Goal: Task Accomplishment & Management: Complete application form

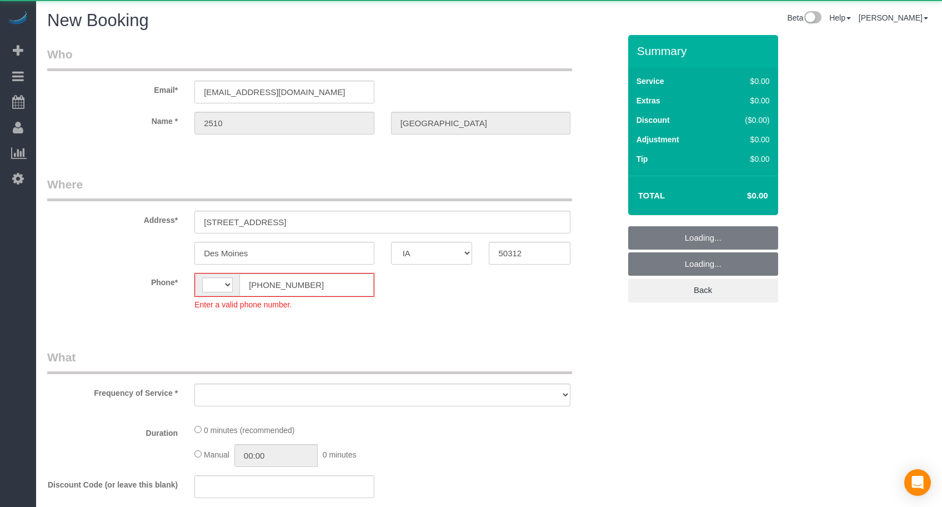
select select "IA"
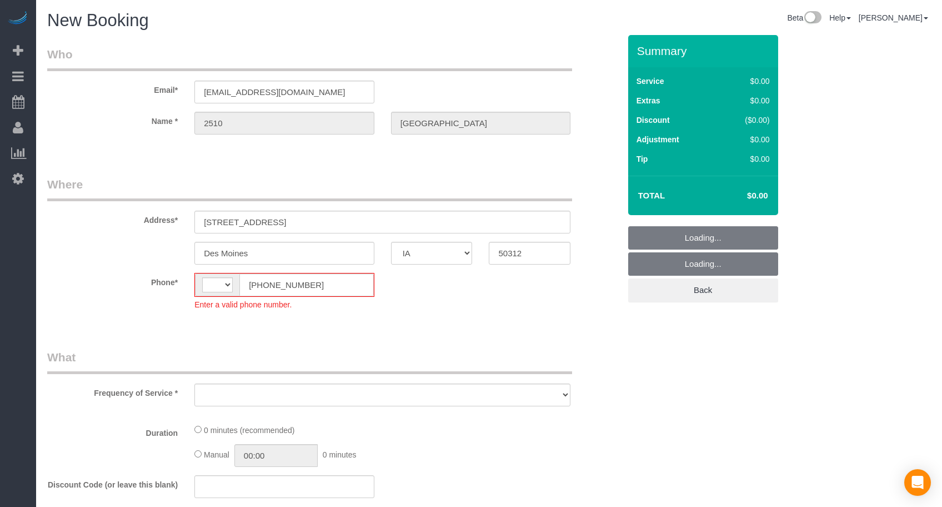
select select "string:[GEOGRAPHIC_DATA]"
select select "object:1743"
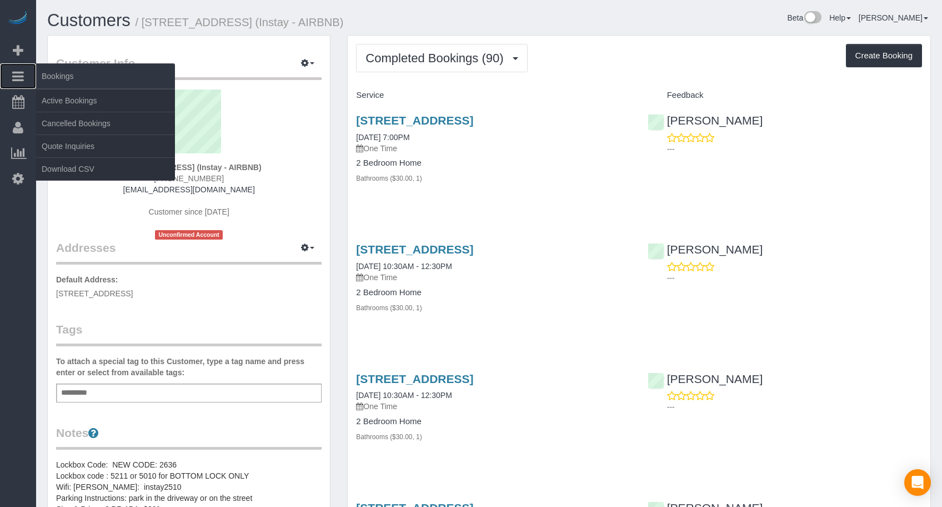
click at [20, 78] on icon at bounding box center [18, 75] width 12 height 13
click at [77, 107] on link "Active Bookings" at bounding box center [105, 100] width 139 height 22
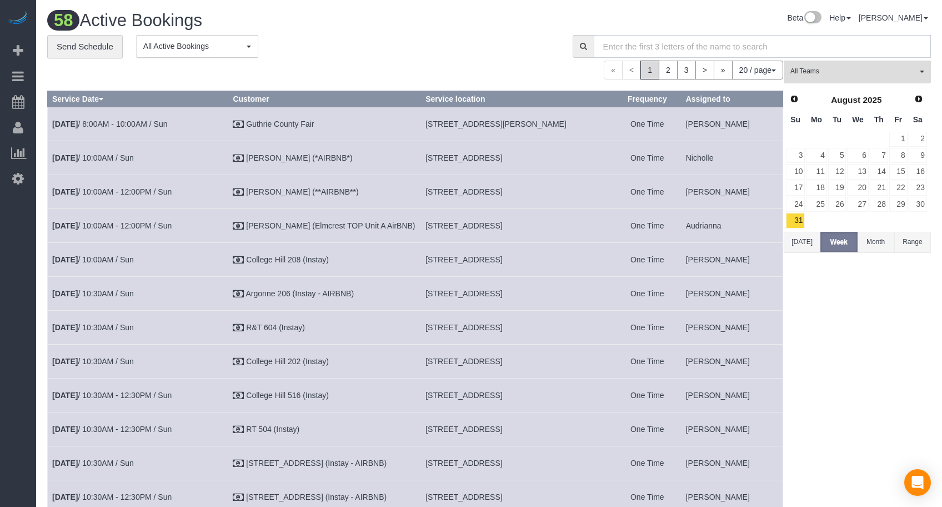
click at [610, 50] on input "text" at bounding box center [762, 46] width 337 height 23
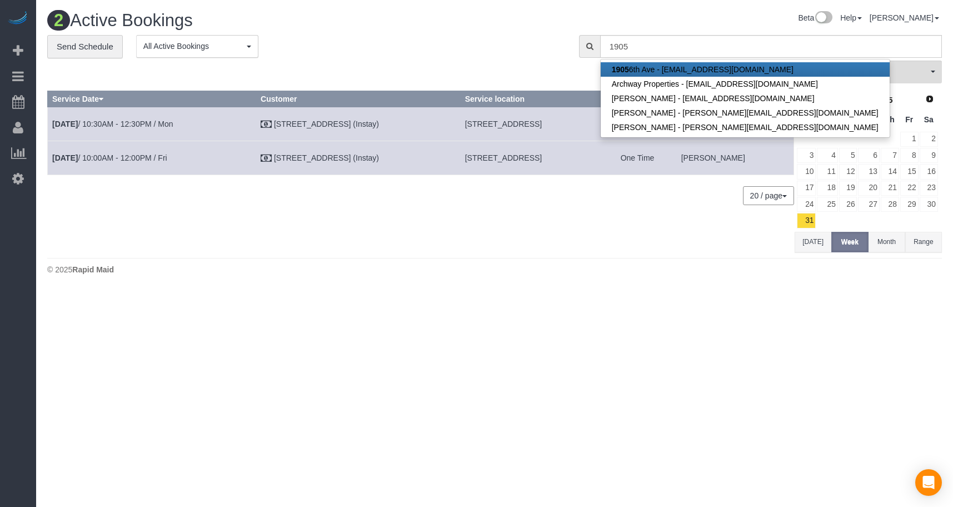
click at [639, 72] on link "[STREET_ADDRESS][EMAIL_ADDRESS][DOMAIN_NAME]" at bounding box center [745, 69] width 289 height 14
type input "[EMAIL_ADDRESS][DOMAIN_NAME]"
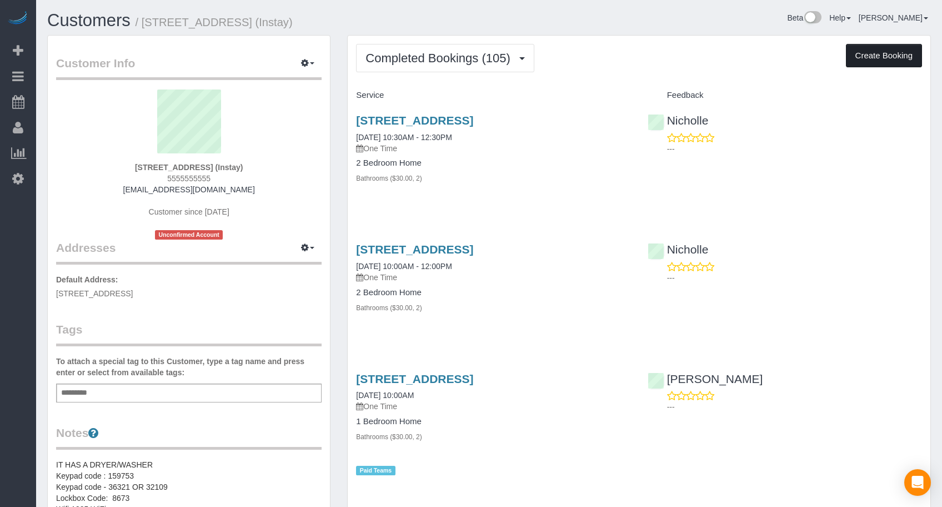
click at [881, 61] on button "Create Booking" at bounding box center [884, 55] width 76 height 23
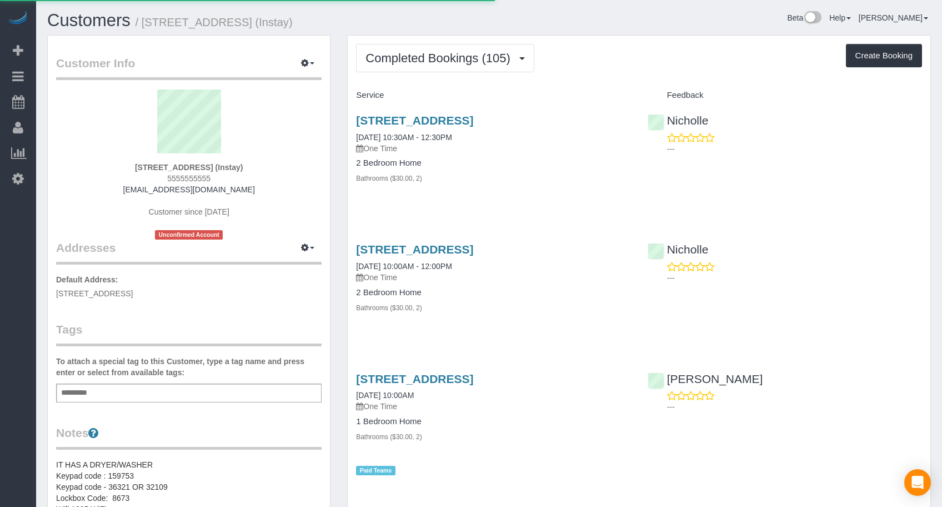
select select "IA"
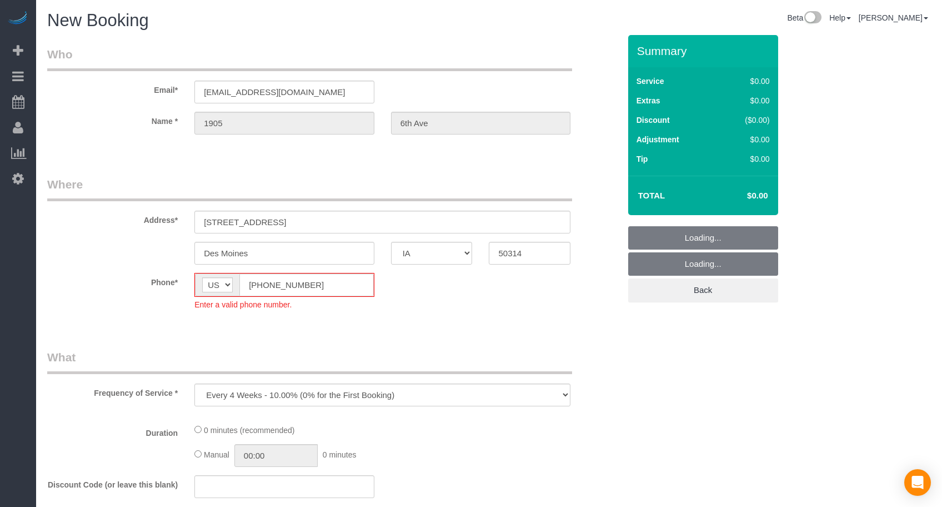
select select "object:4802"
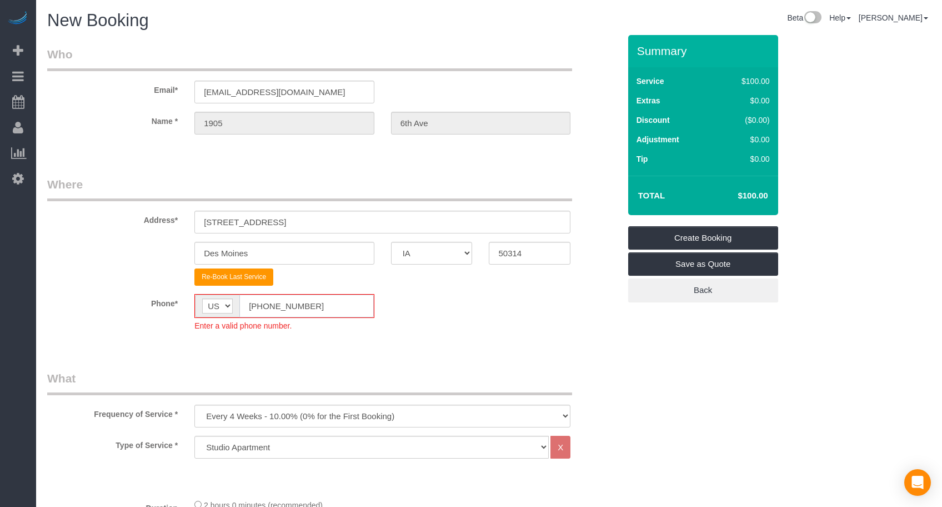
click at [143, 308] on div "Phone* AF AL DZ AD AO AI AQ AG AR AM AW AU AT AZ BS BH BD BB BY BE BZ BJ BM BT …" at bounding box center [334, 312] width 590 height 37
paste input "15) 305-3231"
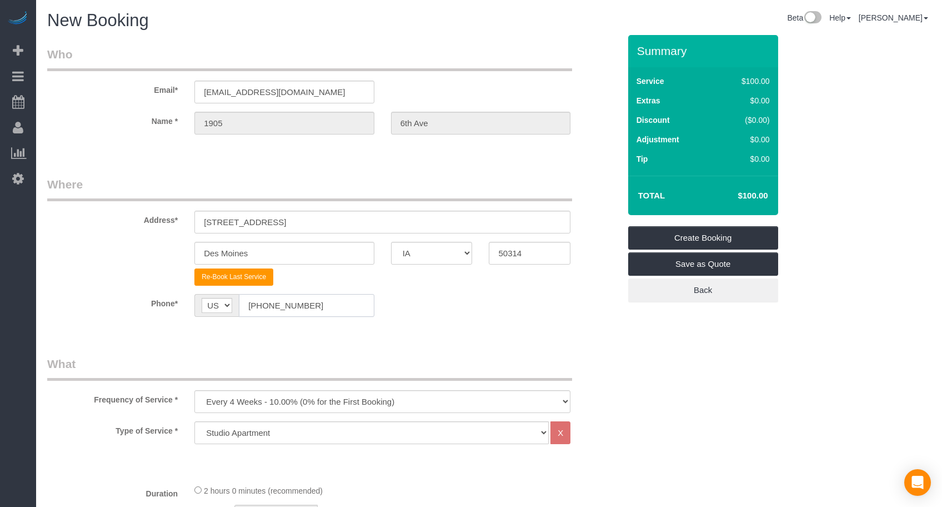
type input "[PHONE_NUMBER]"
drag, startPoint x: 235, startPoint y: 407, endPoint x: 238, endPoint y: 392, distance: 15.9
click at [235, 407] on select "Every 6 Weeks (0% for the First Booking) One Time Every 8 Weeks (0% for the Fir…" at bounding box center [382, 401] width 376 height 23
select select "object:4804"
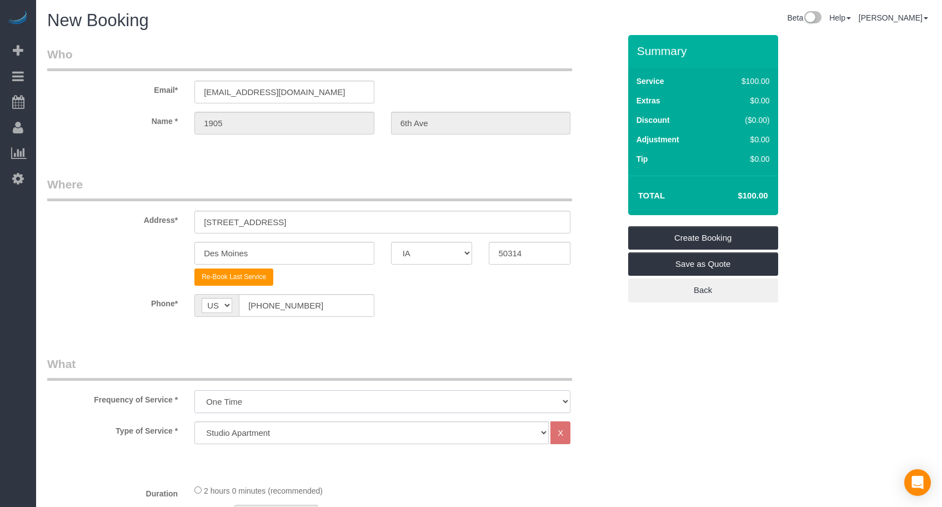
click at [194, 390] on select "Every 6 Weeks (0% for the First Booking) One Time Every 8 Weeks (0% for the Fir…" at bounding box center [382, 401] width 376 height 23
click at [271, 382] on div "Frequency of Service * Every 6 Weeks (0% for the First Booking) One Time Every …" at bounding box center [334, 384] width 590 height 57
click at [269, 432] on select "Studio Apartment 1 Bedroom Home 2 Bedroom Home 3 Bedroom Home 4 Bedroom Home 5 …" at bounding box center [371, 432] width 354 height 23
select select "18"
click at [194, 421] on select "Studio Apartment 1 Bedroom Home 2 Bedroom Home 3 Bedroom Home 4 Bedroom Home 5 …" at bounding box center [371, 432] width 354 height 23
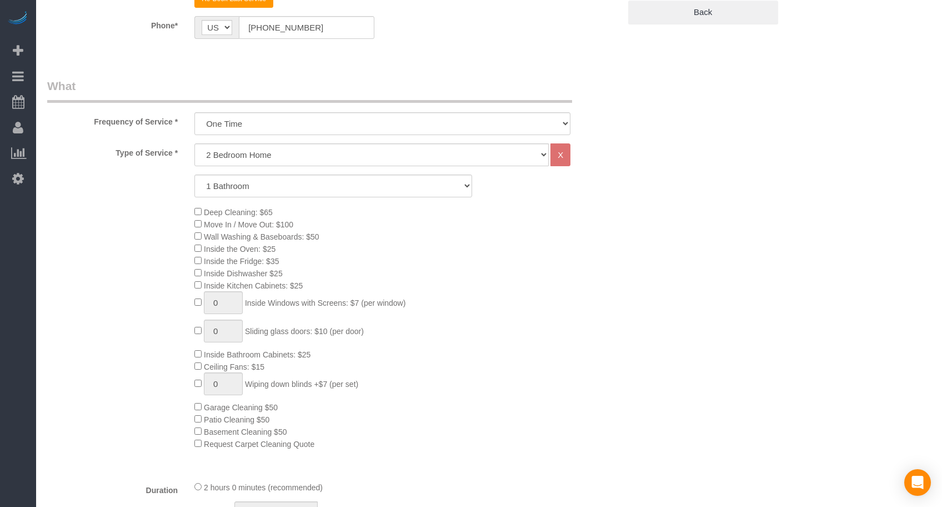
scroll to position [648, 0]
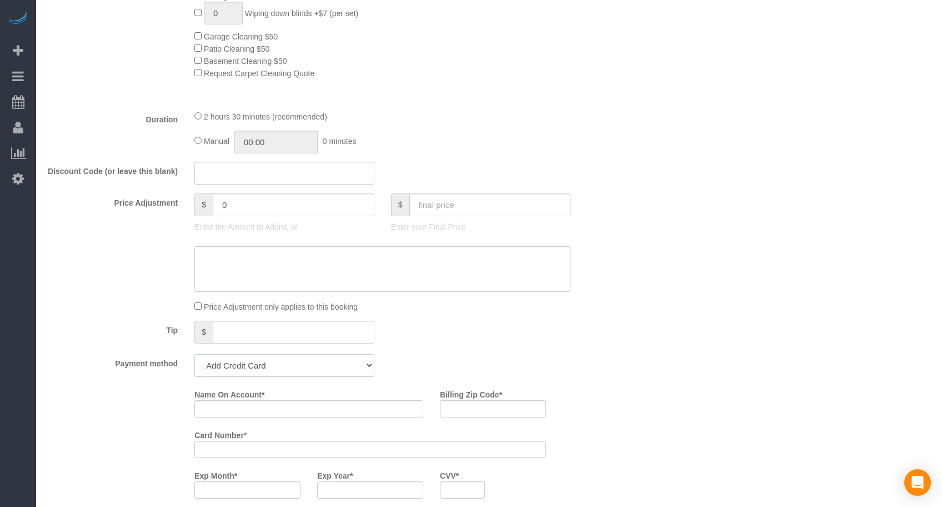
click at [261, 363] on select "Add Credit Card Cash Check Paypal" at bounding box center [284, 365] width 180 height 23
select select "string:check"
click at [194, 354] on select "Add Credit Card Cash Check Paypal" at bounding box center [284, 365] width 180 height 23
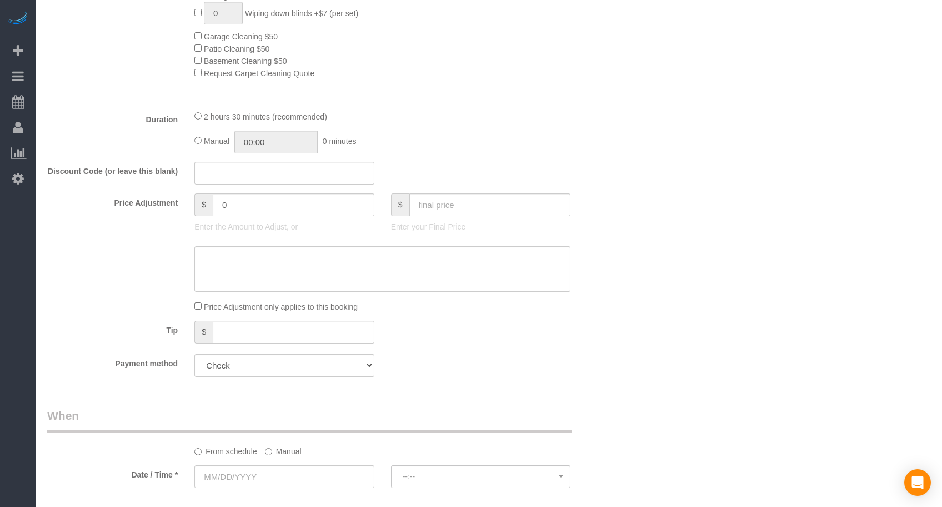
click at [406, 373] on div "Payment method Add Credit Card Cash Check Paypal" at bounding box center [334, 365] width 590 height 23
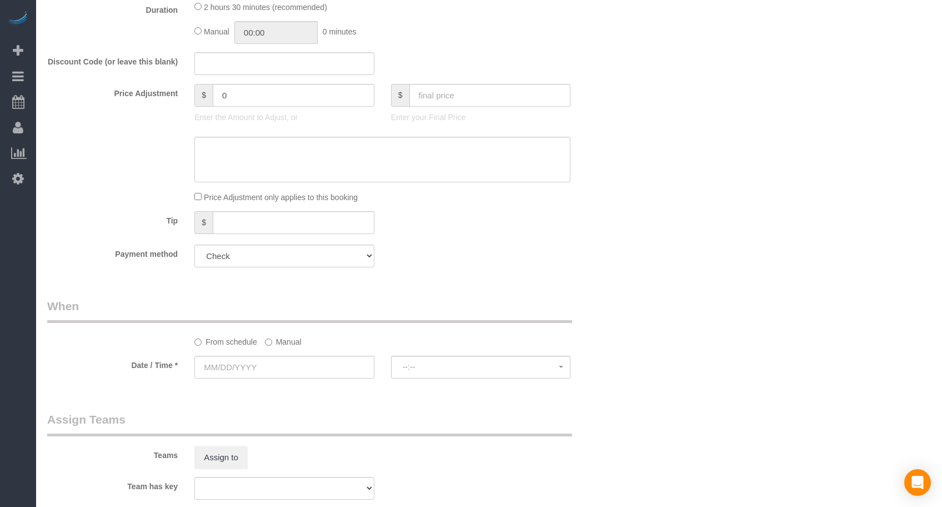
scroll to position [833, 0]
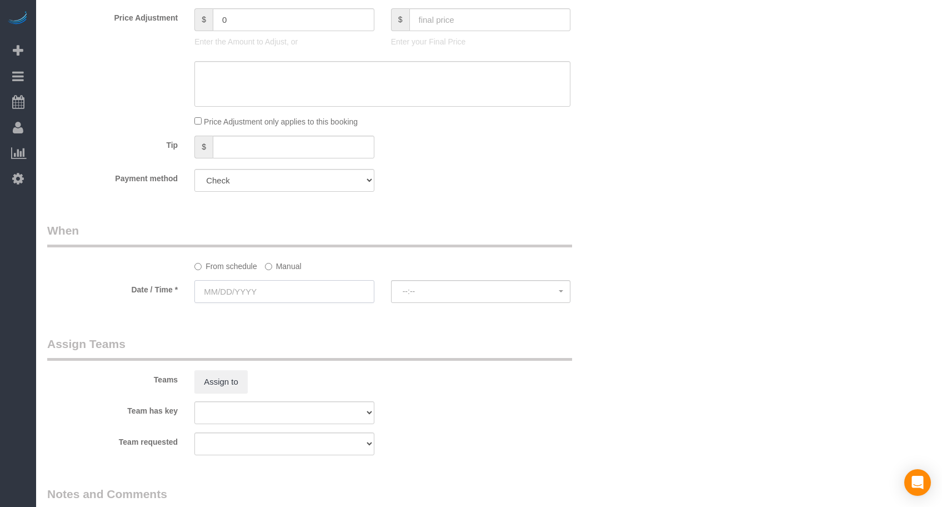
click at [307, 292] on input "text" at bounding box center [284, 291] width 180 height 23
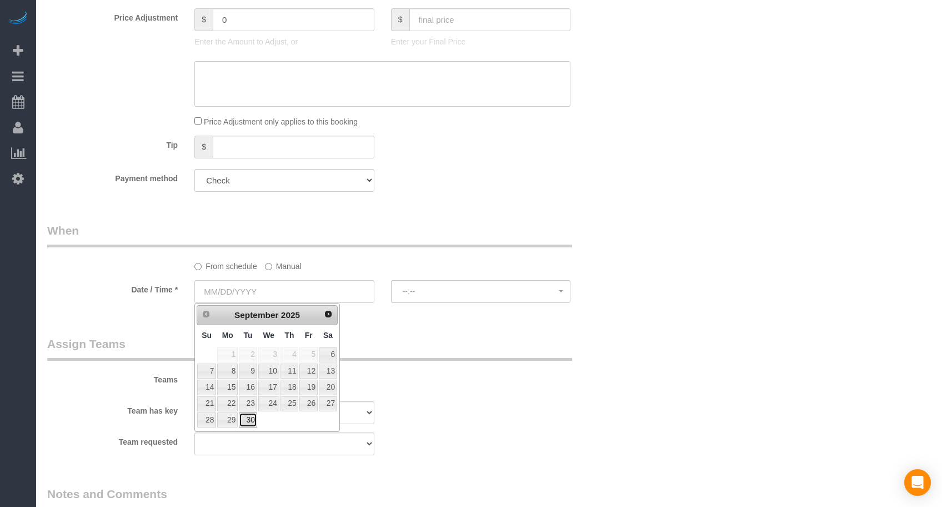
click at [246, 423] on link "30" at bounding box center [248, 419] width 18 height 15
type input "[DATE]"
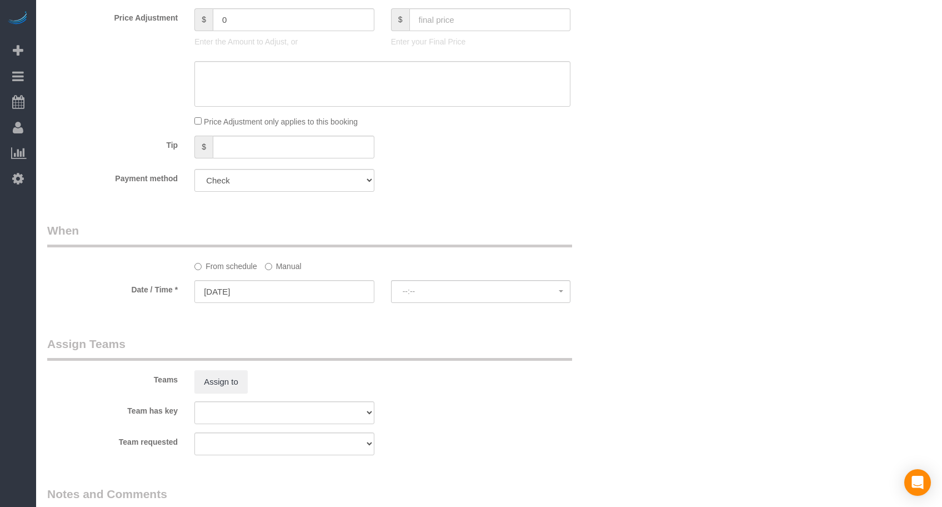
click at [346, 363] on div "Teams Assign to" at bounding box center [334, 365] width 590 height 58
click at [411, 292] on span "--:--" at bounding box center [481, 291] width 157 height 9
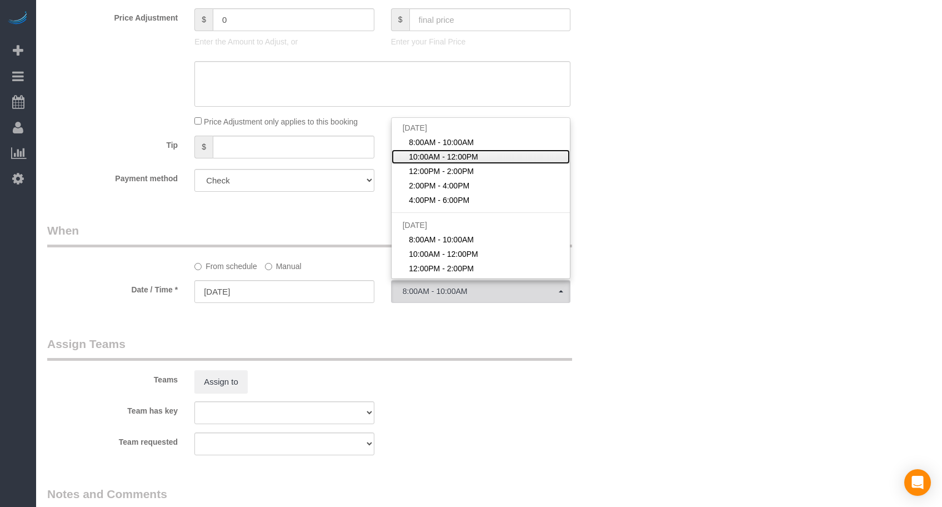
click at [421, 154] on span "10:00AM - 12:00PM" at bounding box center [443, 156] width 69 height 11
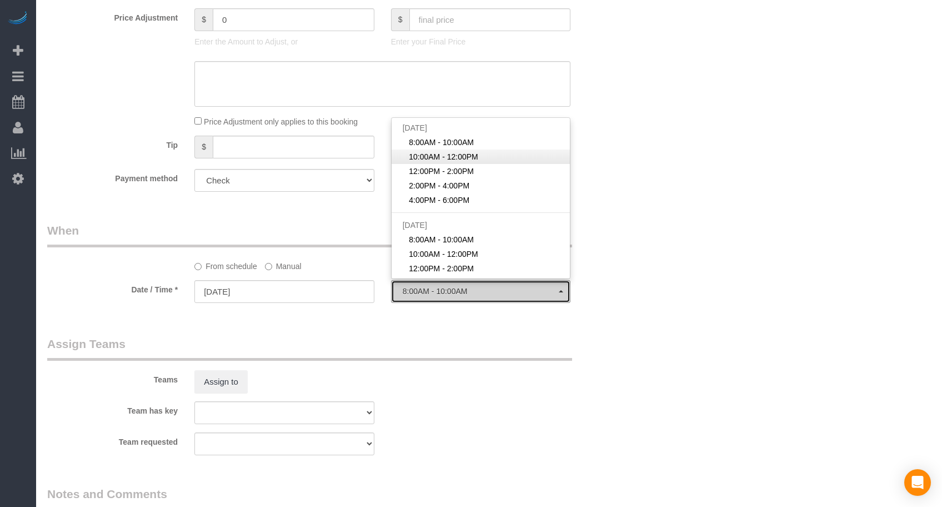
select select "spot2"
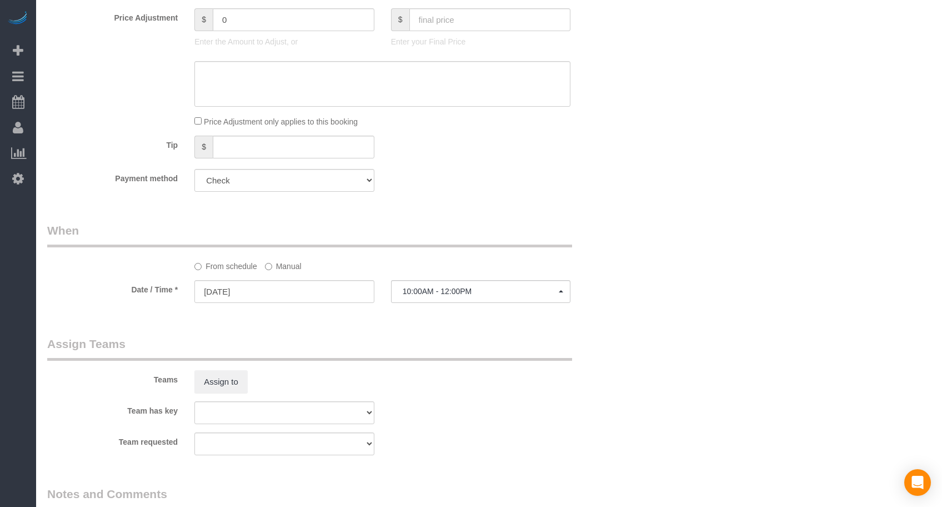
click at [633, 310] on div "Who Email* [EMAIL_ADDRESS][DOMAIN_NAME] Name * 1905 [GEOGRAPHIC_DATA] Where Add…" at bounding box center [489, 2] width 884 height 1601
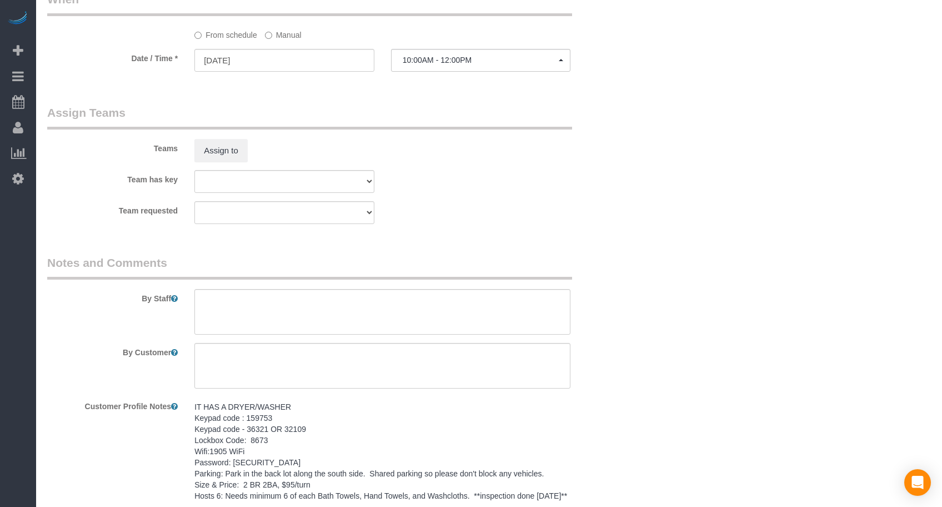
scroll to position [1178, 0]
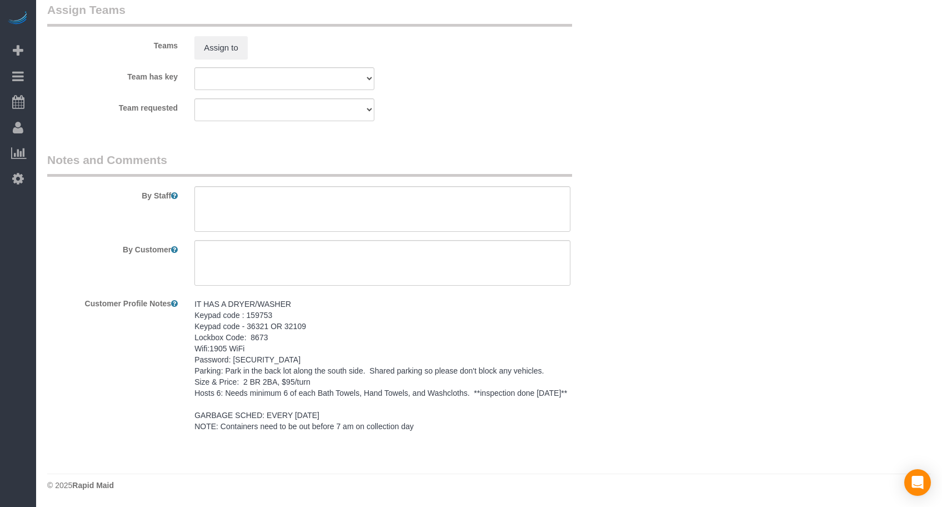
click at [195, 298] on pre "IT HAS A DRYER/WASHER Keypad code : 159753 Keypad code - 36321 OR 32109 Lockbox…" at bounding box center [382, 364] width 376 height 133
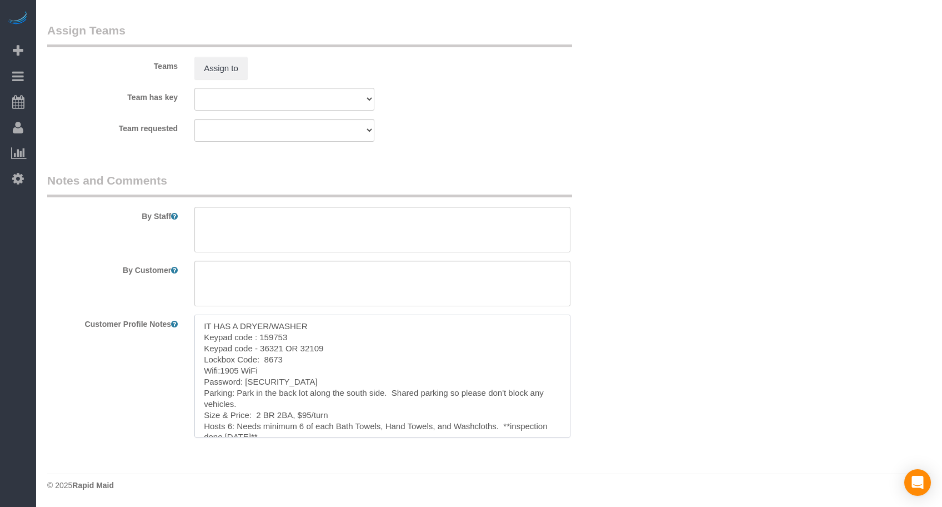
scroll to position [44, 0]
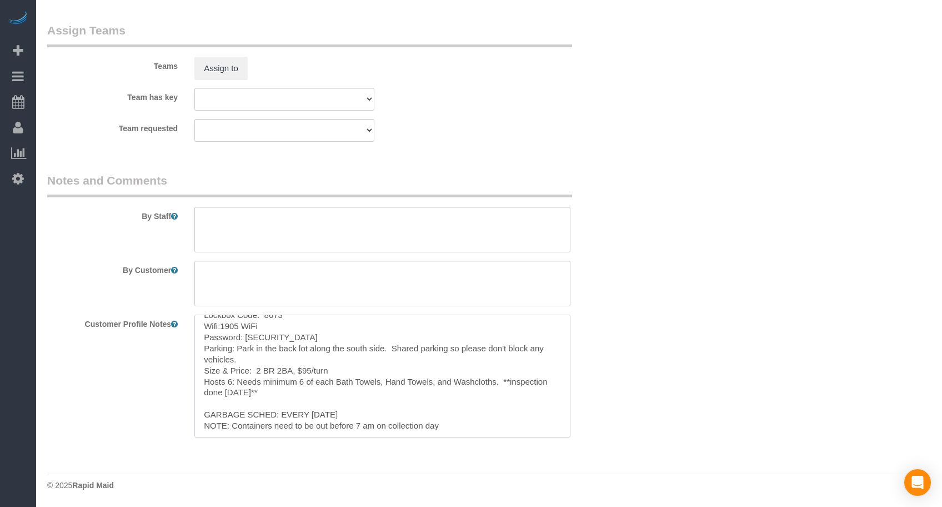
drag, startPoint x: 203, startPoint y: 324, endPoint x: 458, endPoint y: 442, distance: 280.9
click at [458, 442] on fieldset "Notes and Comments By Staff By Customer Customer Profile Notes IT HAS A DRYER/W…" at bounding box center [333, 308] width 573 height 273
click at [228, 212] on textarea at bounding box center [382, 230] width 376 height 46
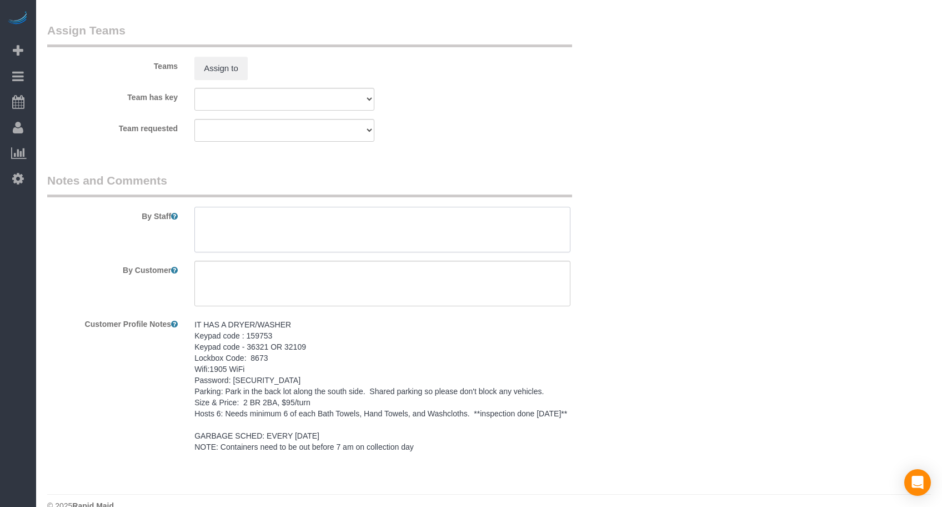
paste textarea "IT HAS A DRYER/WASHER Keypad code : 159753 Keypad code - 36321 OR 32109 Lockbox…"
type textarea "IT HAS A DRYER/WASHER Keypad code : 159753 Keypad code - 36321 OR 32109 Lockbox…"
click at [387, 291] on textarea at bounding box center [382, 284] width 376 height 46
paste textarea "SAME DAY TURNOVER"
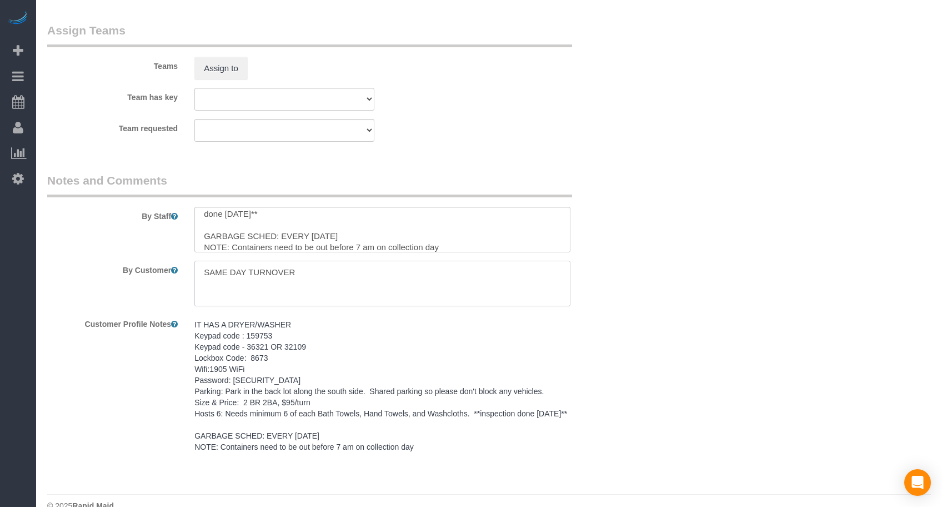
type textarea "SAME DAY TURNOVER"
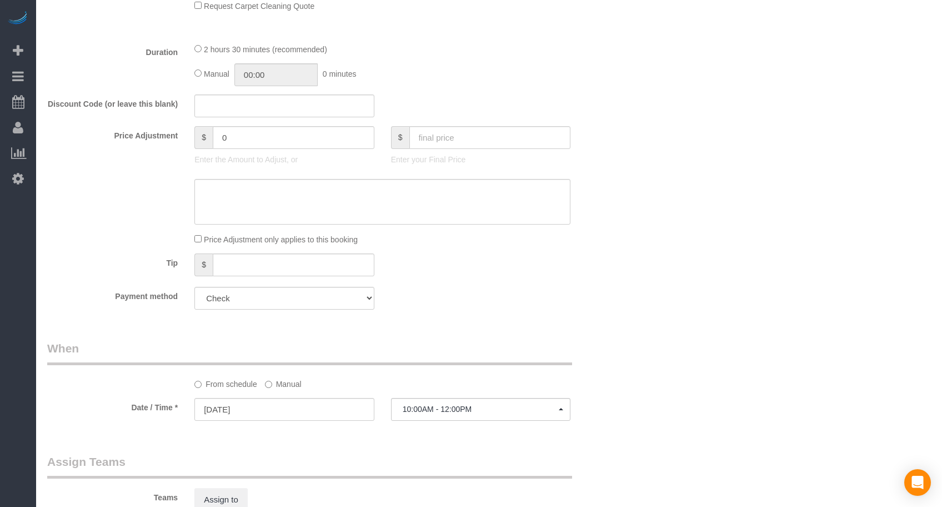
scroll to position [623, 0]
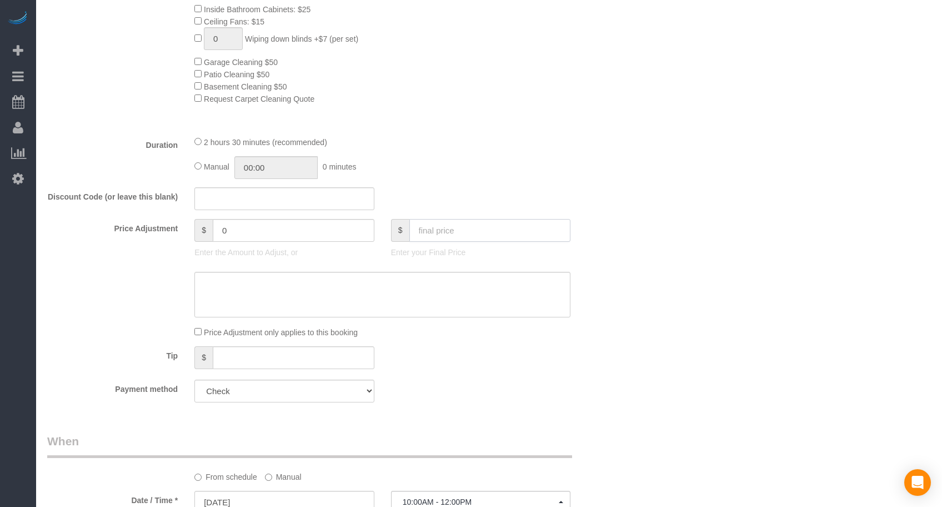
click at [454, 228] on input "text" at bounding box center [490, 230] width 162 height 23
type input "95"
click at [452, 200] on div "Discount Code (or leave this blank)" at bounding box center [334, 198] width 590 height 23
type input "-64"
click at [444, 187] on div "Discount Code (or leave this blank)" at bounding box center [334, 198] width 590 height 23
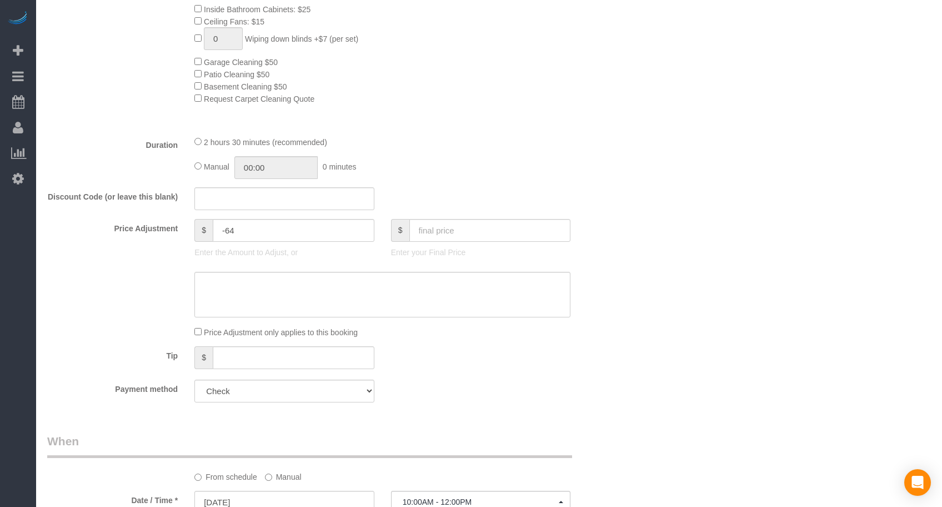
scroll to position [67, 0]
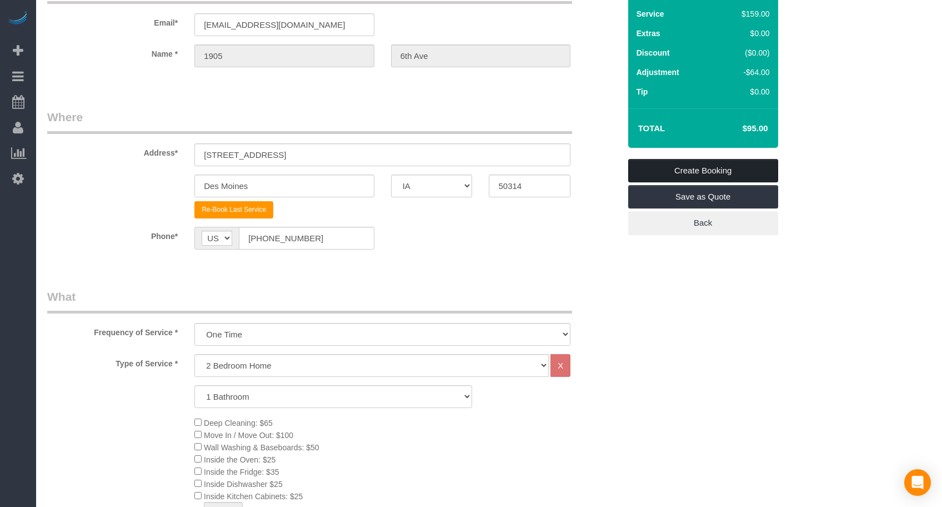
click at [672, 167] on link "Create Booking" at bounding box center [703, 170] width 150 height 23
